Goal: Task Accomplishment & Management: Manage account settings

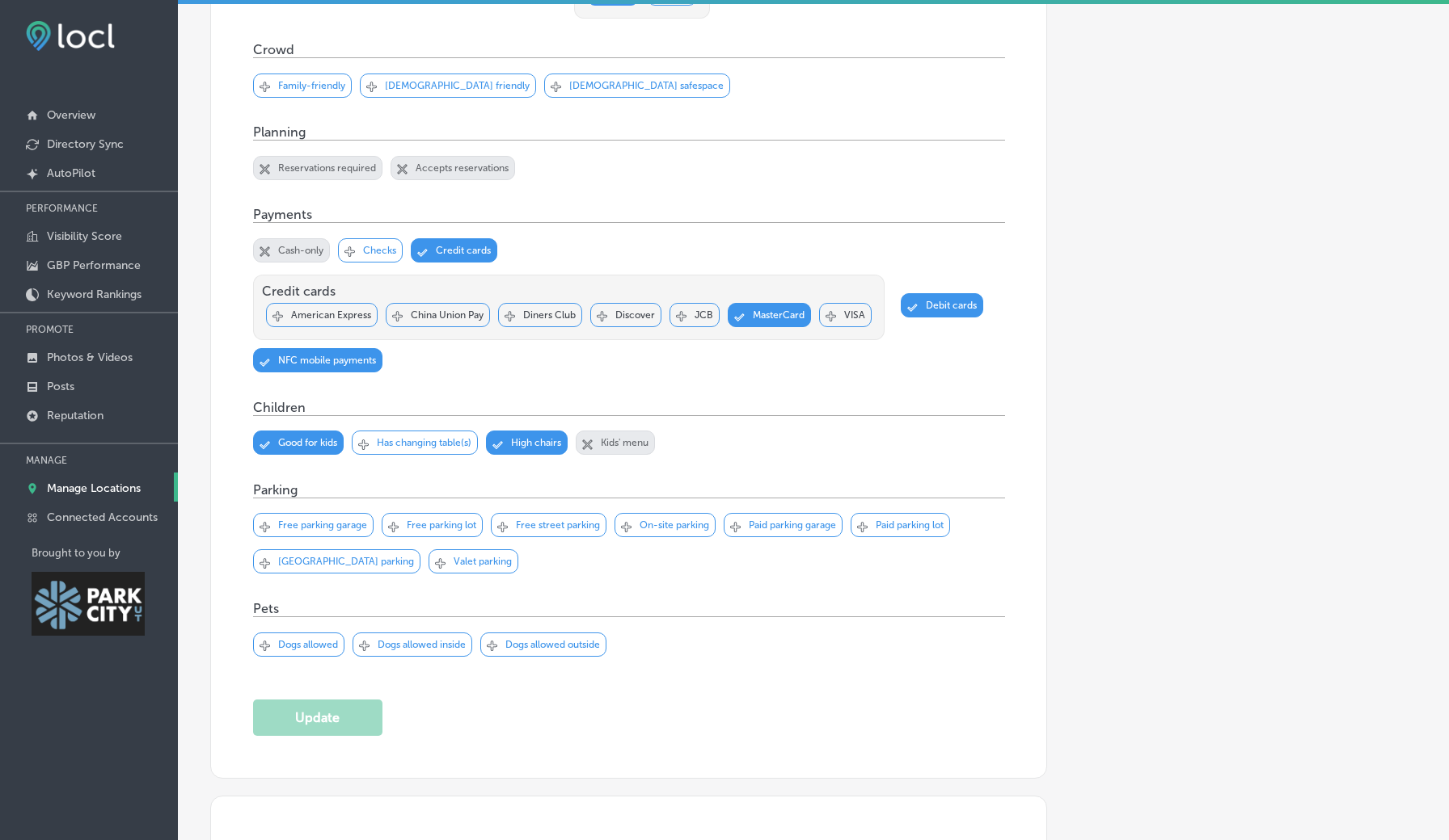
scroll to position [1156, 0]
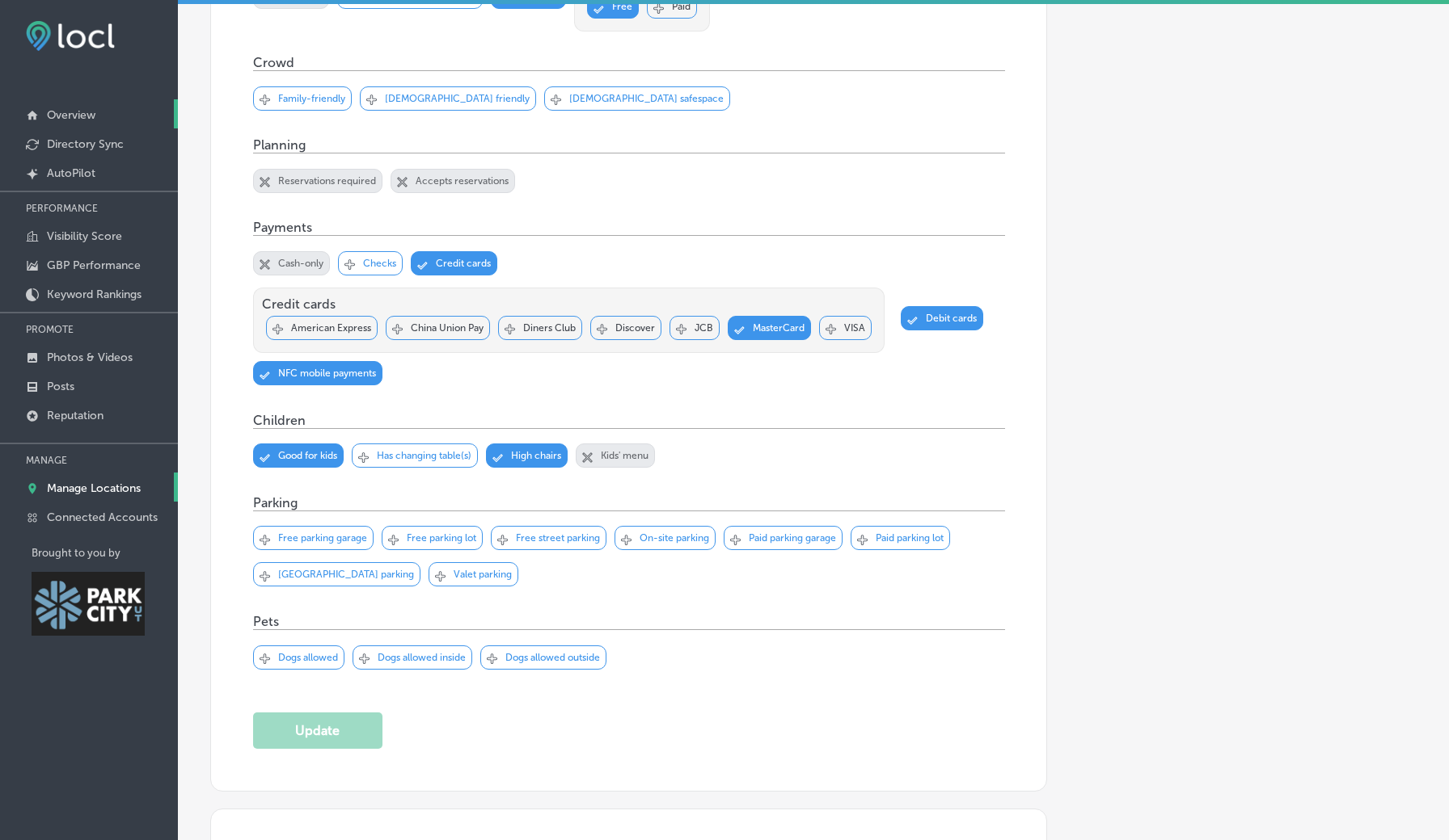
click at [94, 104] on link "Overview" at bounding box center [89, 114] width 178 height 29
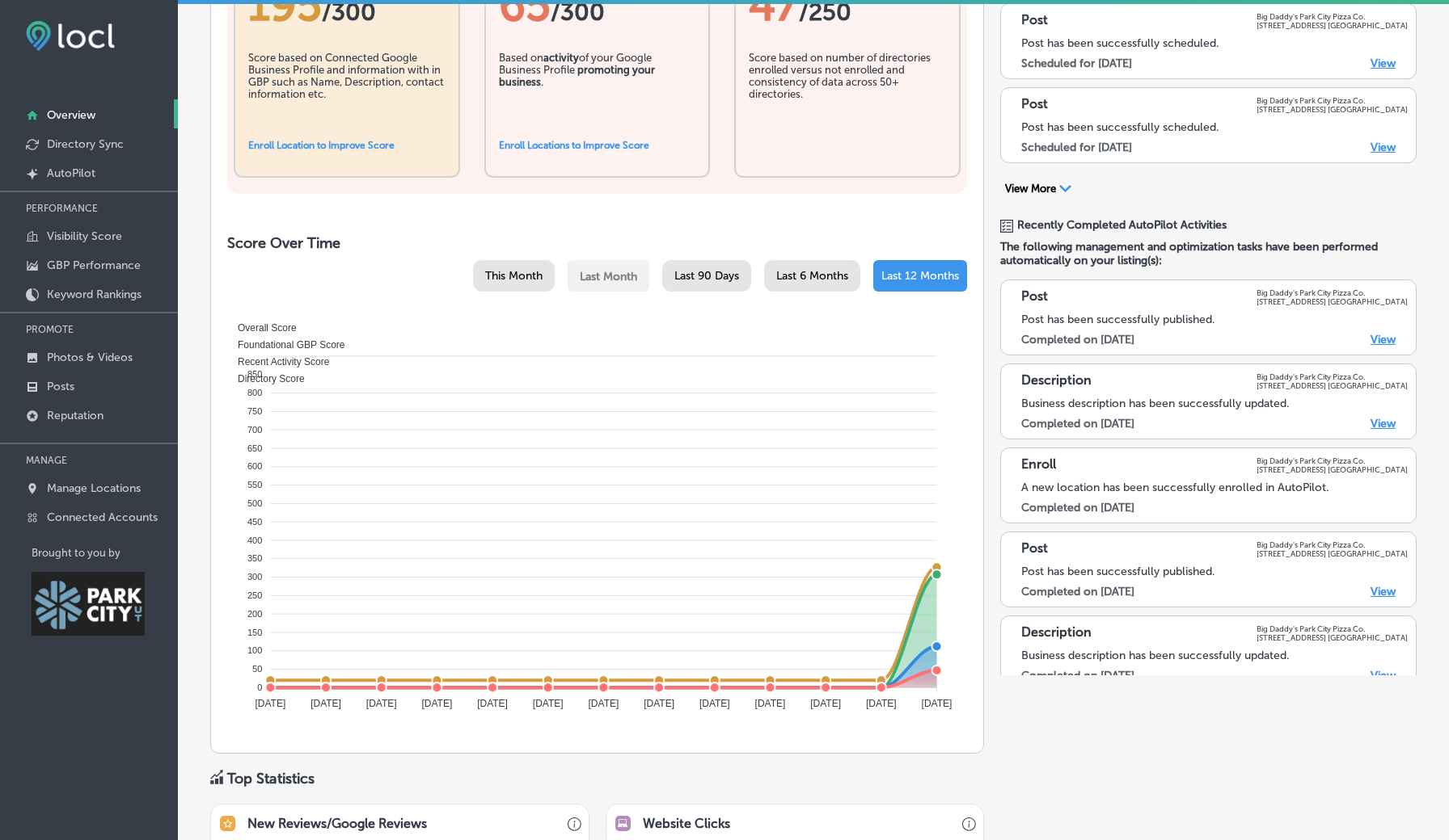
scroll to position [571, 0]
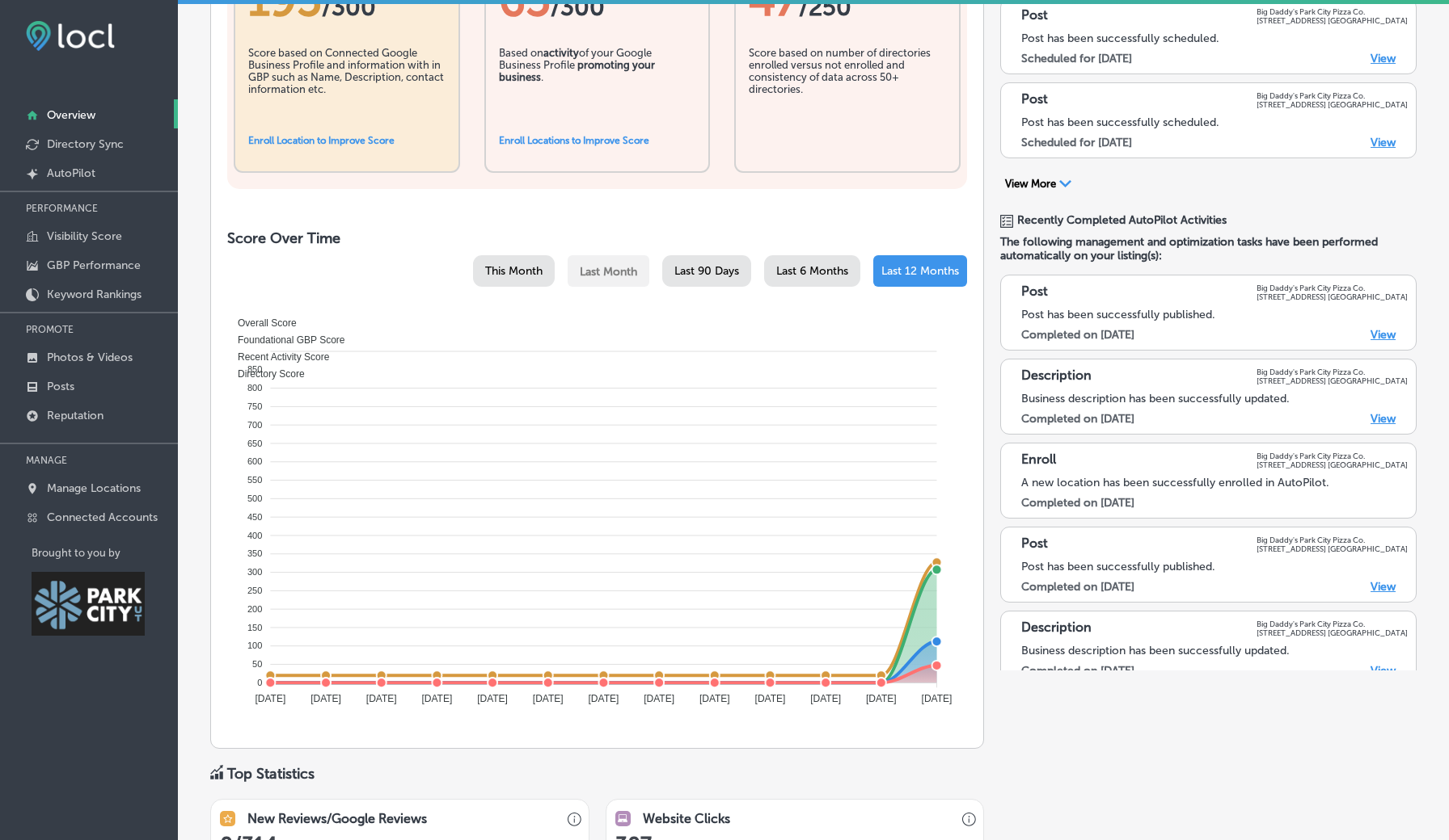
click at [1383, 332] on link "View" at bounding box center [1383, 334] width 25 height 13
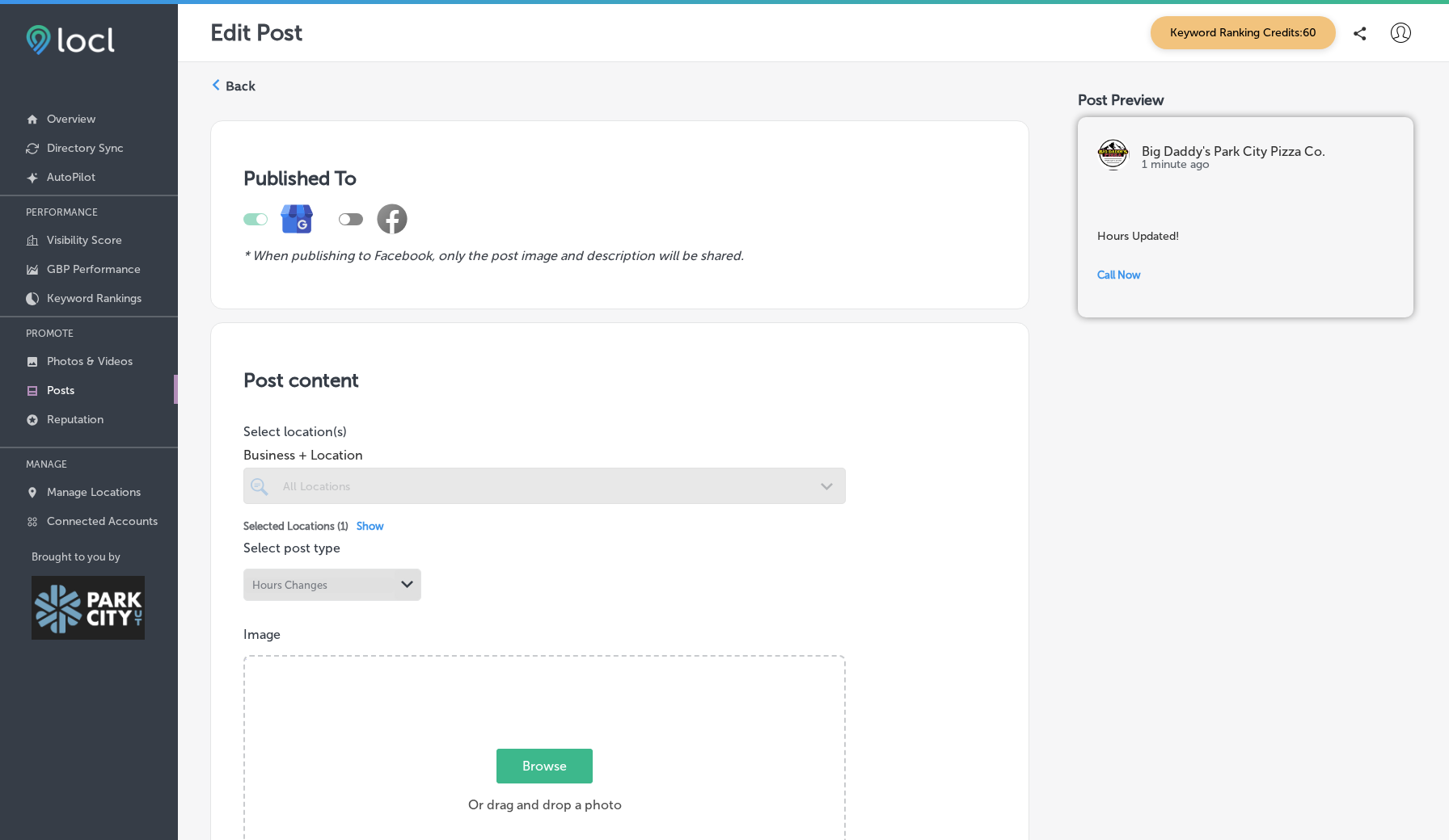
click at [240, 87] on label "Back" at bounding box center [240, 86] width 30 height 18
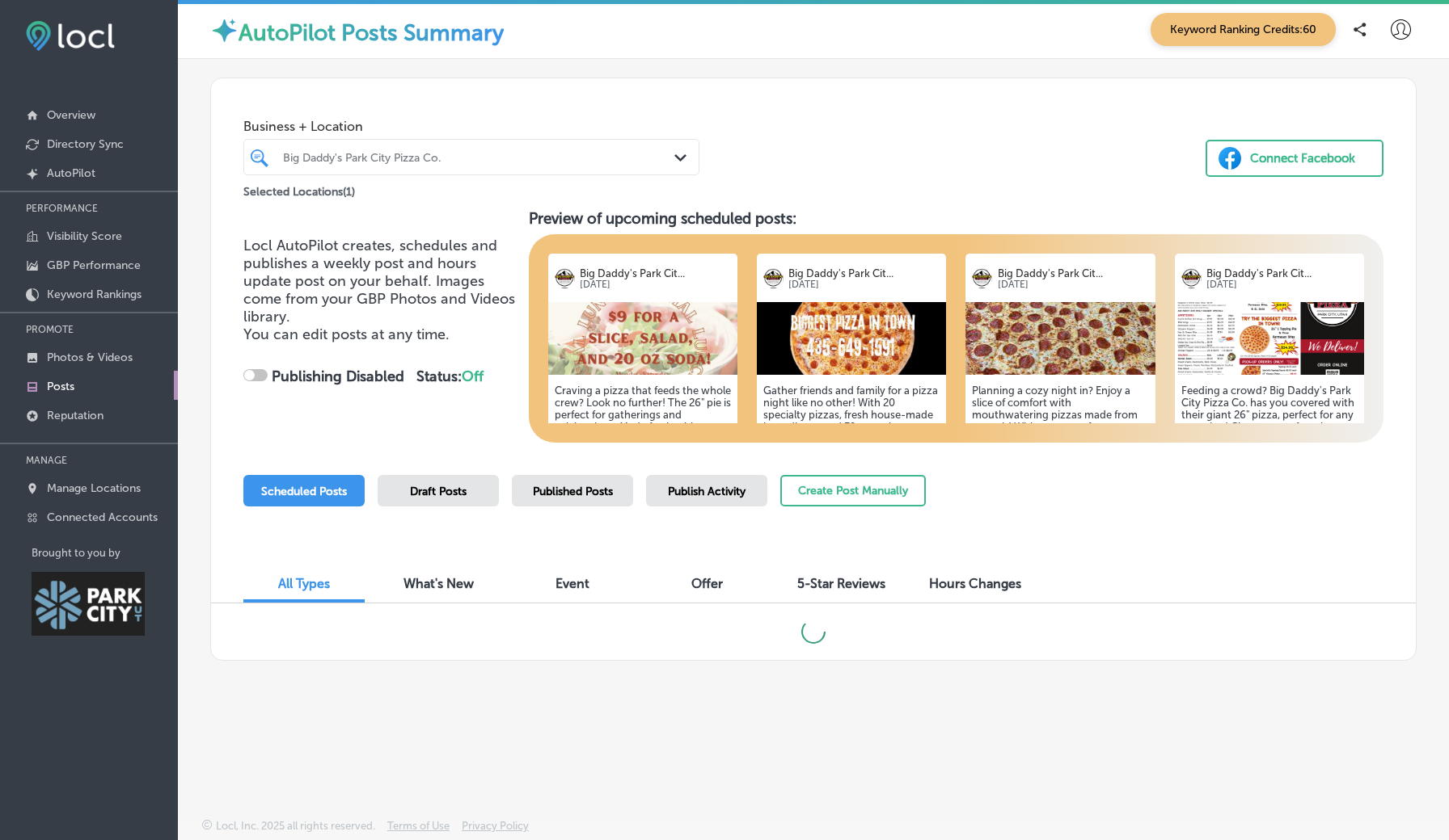
scroll to position [4, 0]
checkbox input "true"
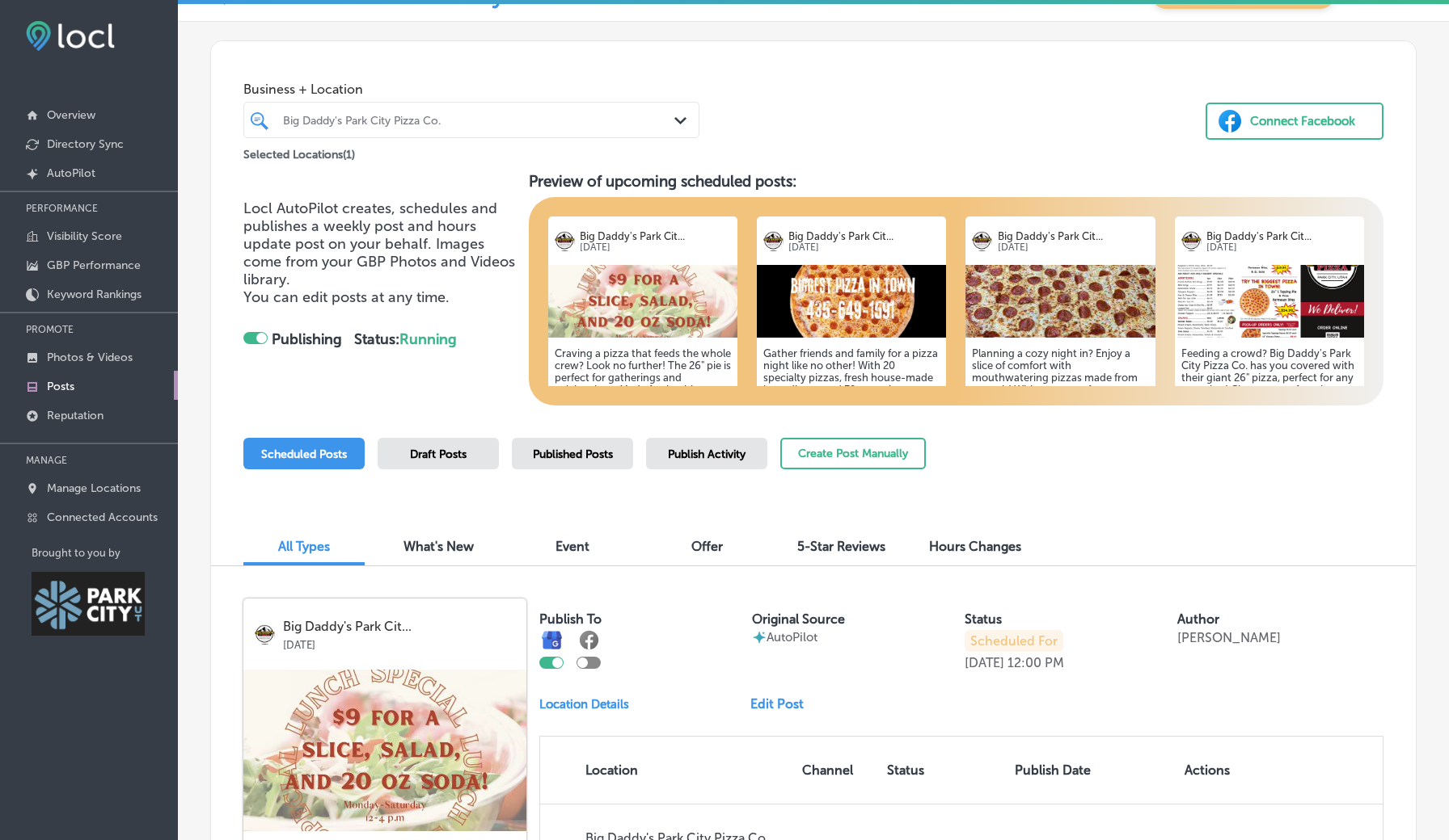
scroll to position [38, 0]
click at [668, 332] on img at bounding box center [643, 300] width 189 height 73
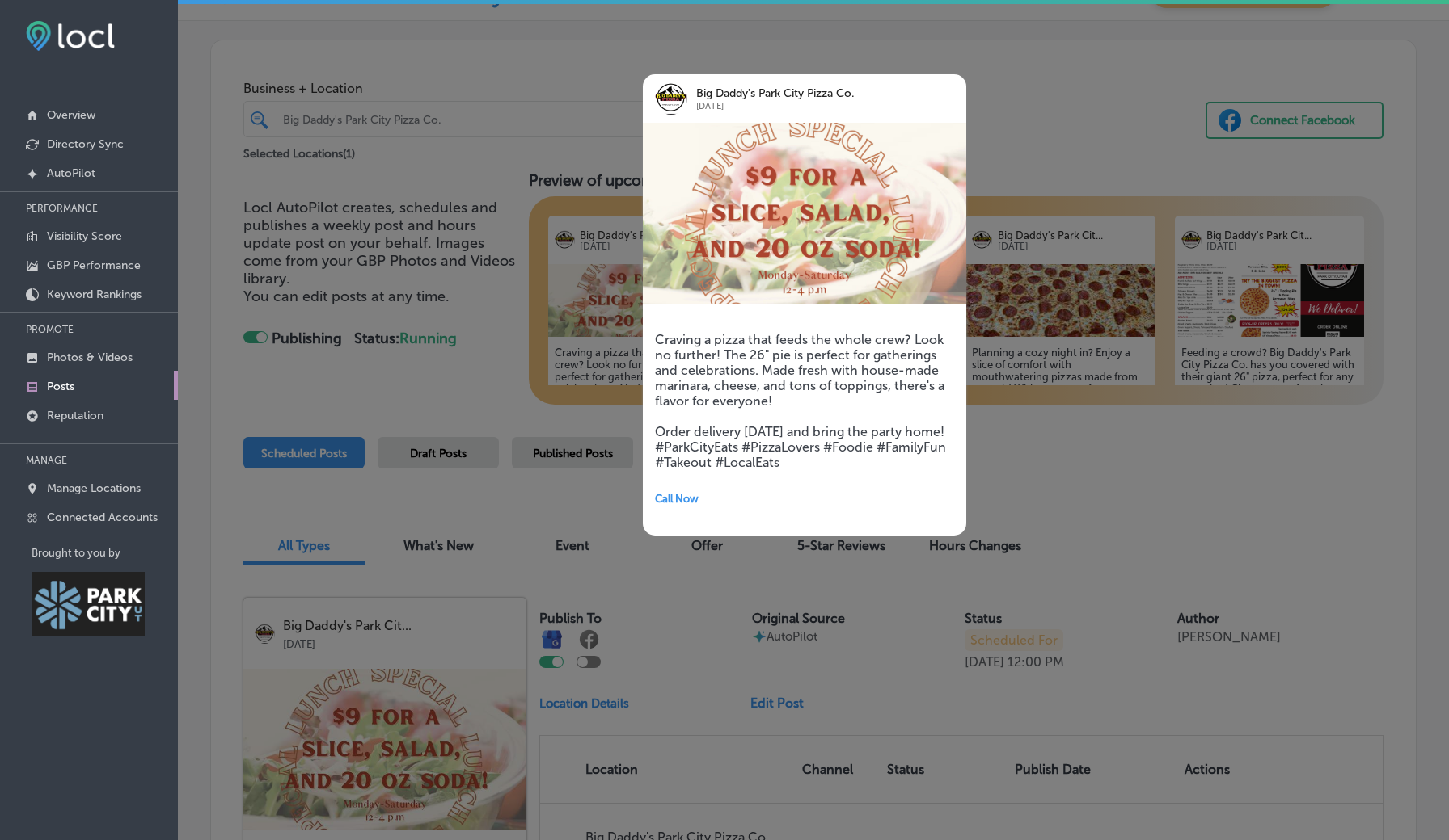
click at [1112, 98] on div at bounding box center [724, 420] width 1449 height 840
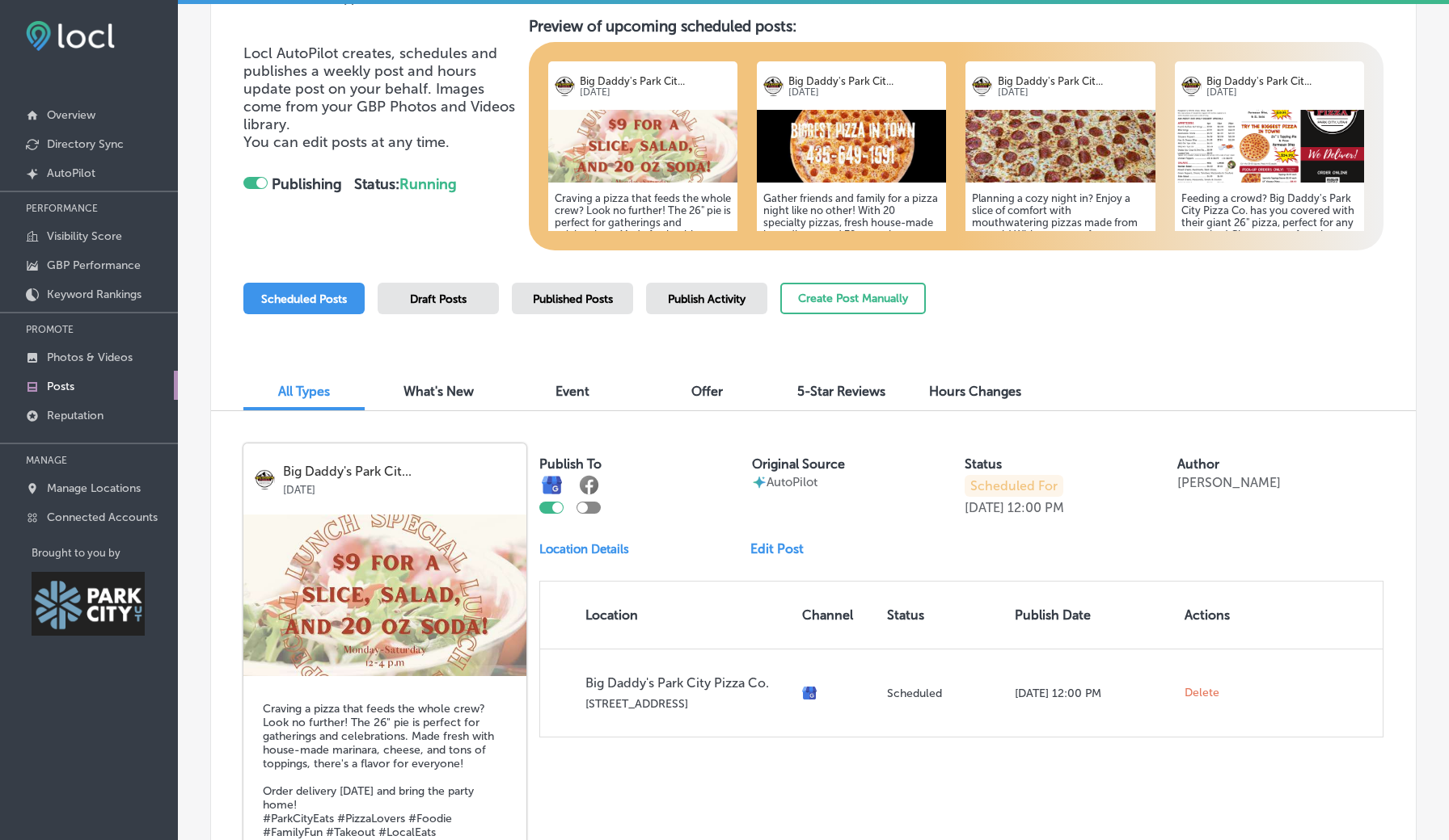
scroll to position [190, 0]
